Goal: Find specific page/section: Find specific page/section

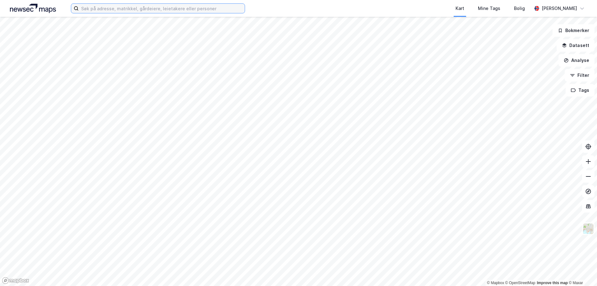
click at [186, 9] on input at bounding box center [162, 8] width 166 height 9
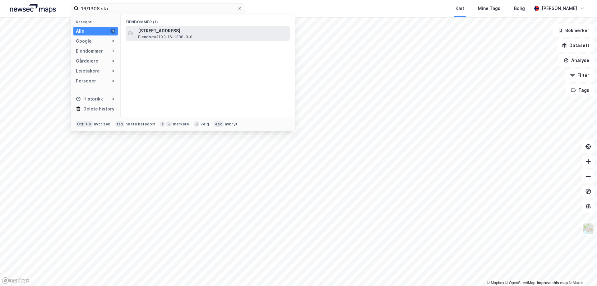
click at [175, 33] on span "[STREET_ADDRESS]" at bounding box center [212, 30] width 149 height 7
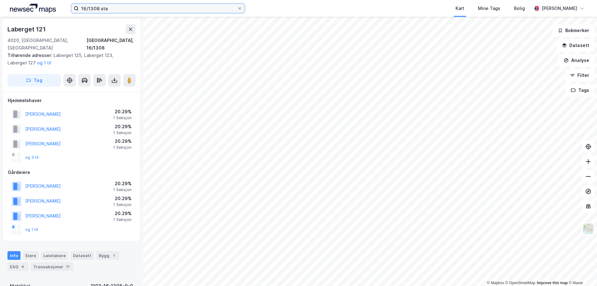
click at [116, 10] on input "16/1308 sta" at bounding box center [158, 8] width 158 height 9
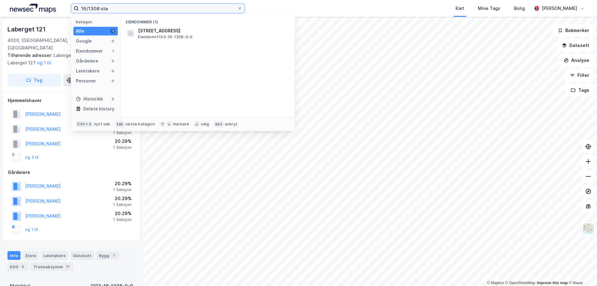
drag, startPoint x: 134, startPoint y: 9, endPoint x: 67, endPoint y: 7, distance: 67.1
click at [67, 7] on div "16/1308 sta Kategori Alle 1 Google 0 Eiendommer 1 Gårdeiere 0 Leietakere 0 Pers…" at bounding box center [298, 8] width 597 height 17
type input "4020-16/1308/1"
drag, startPoint x: 133, startPoint y: 7, endPoint x: 68, endPoint y: 8, distance: 65.6
click at [68, 8] on div "4020-16/1308/1 Kategori Alle 0 Google 0 Eiendommer 0 Gårdeiere 0 Leietakere 0 P…" at bounding box center [298, 8] width 597 height 17
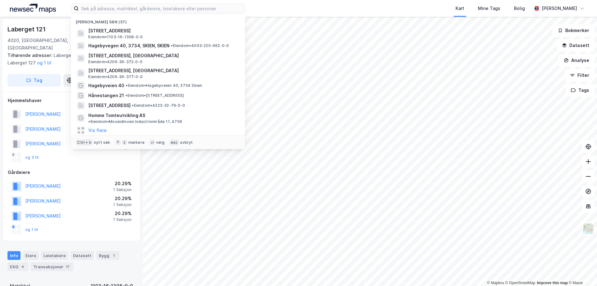
click at [49, 58] on div "Tilhørende adresser: Laberget 125, Laberget 123, Laberget 127 og 1 til" at bounding box center [68, 59] width 123 height 15
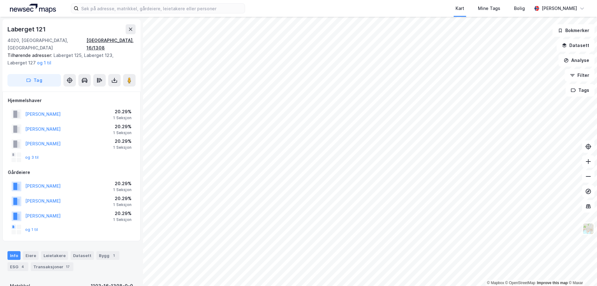
click at [127, 42] on div "[GEOGRAPHIC_DATA], 16/1308" at bounding box center [110, 44] width 49 height 15
click at [76, 52] on div "Tilhørende adresser: Laberget 125, Laberget 123, Laberget 127 og 1 til" at bounding box center [68, 59] width 123 height 15
click at [123, 4] on input at bounding box center [162, 8] width 166 height 9
